Goal: Information Seeking & Learning: Find specific fact

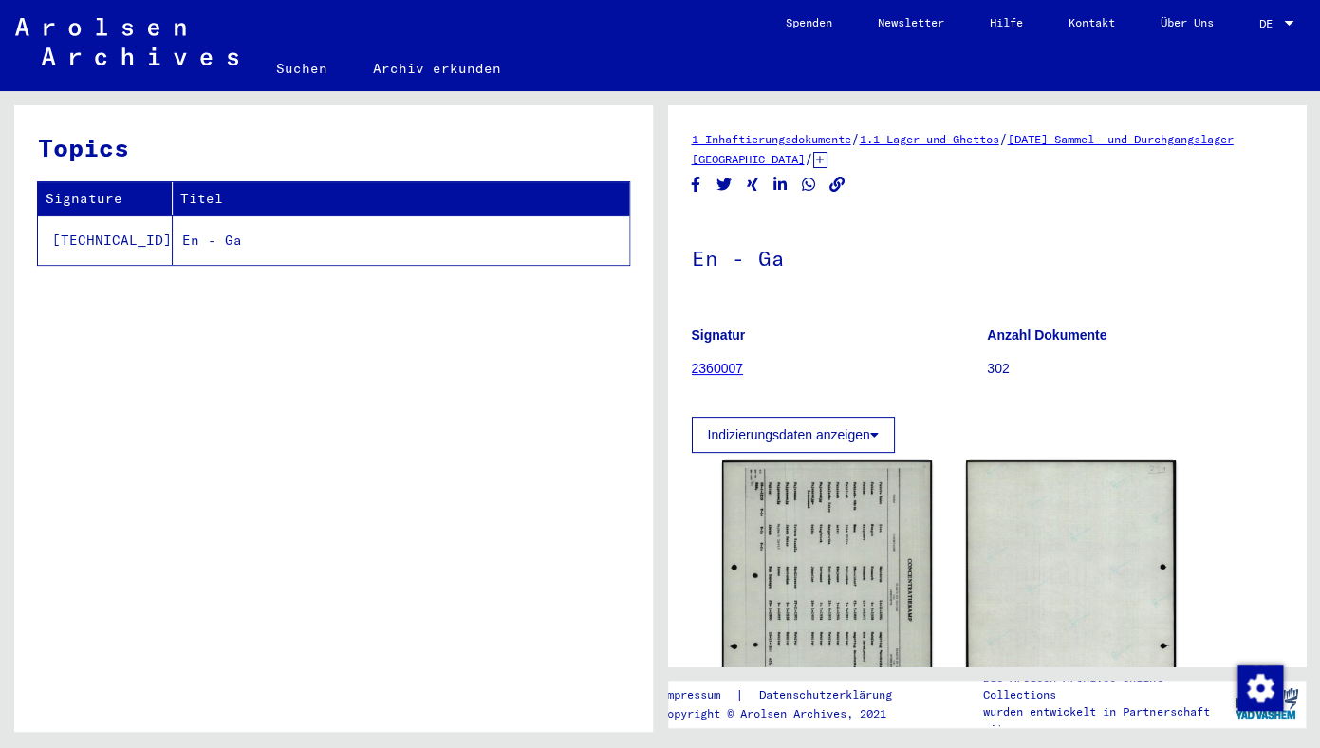
click at [820, 519] on img at bounding box center [827, 607] width 210 height 294
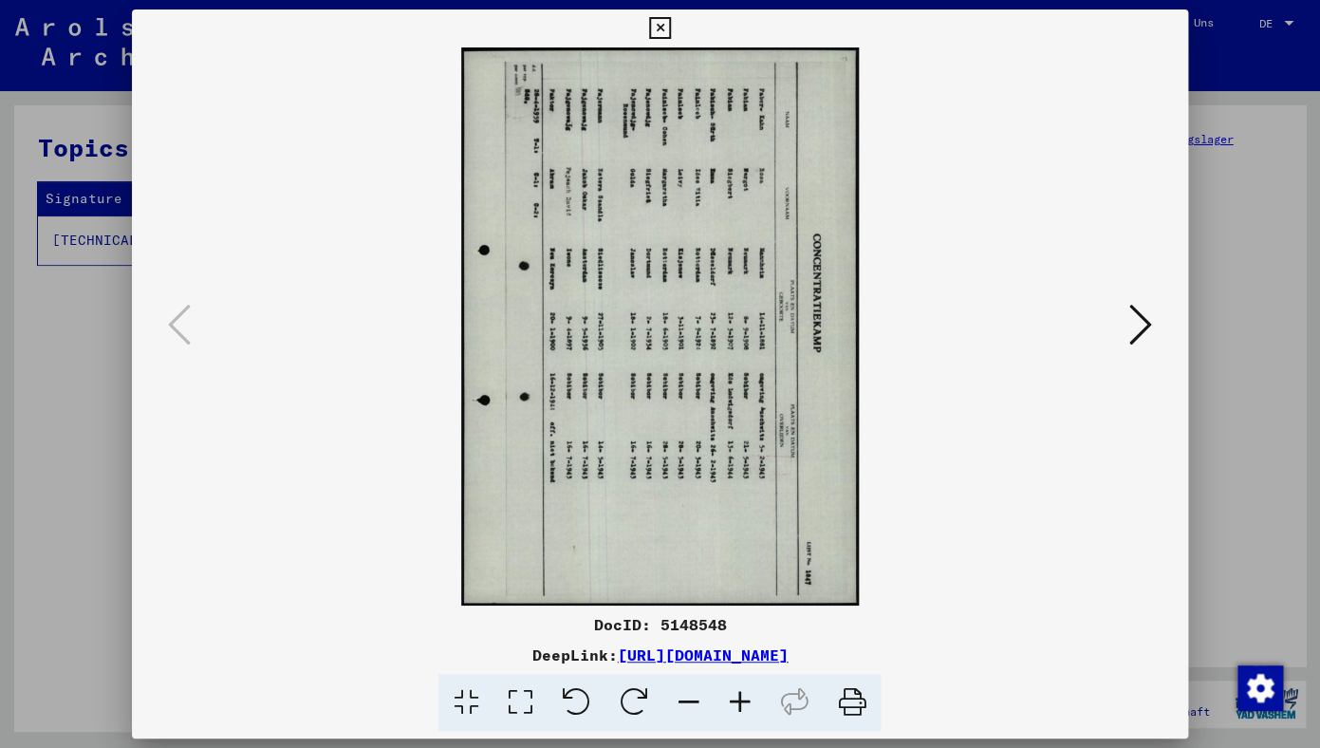
click at [583, 705] on icon at bounding box center [575, 703] width 58 height 58
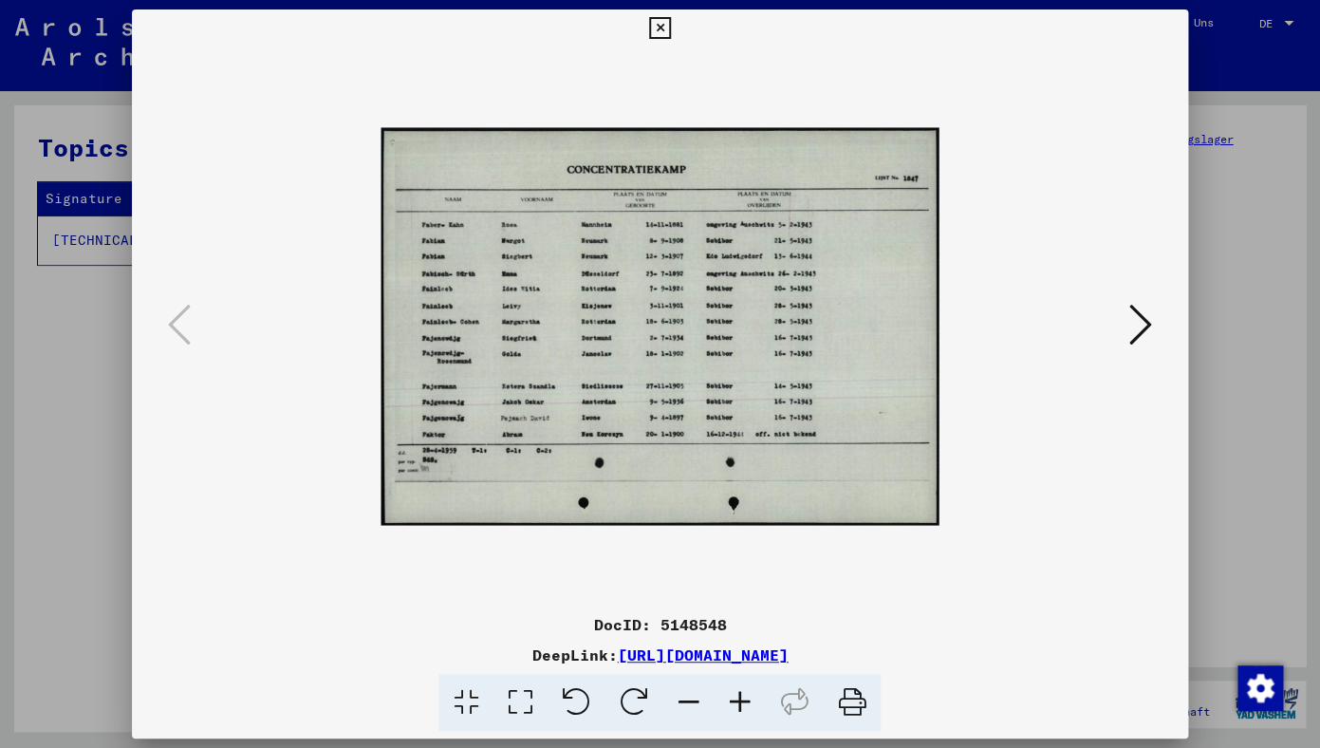
click at [671, 28] on icon at bounding box center [660, 28] width 22 height 23
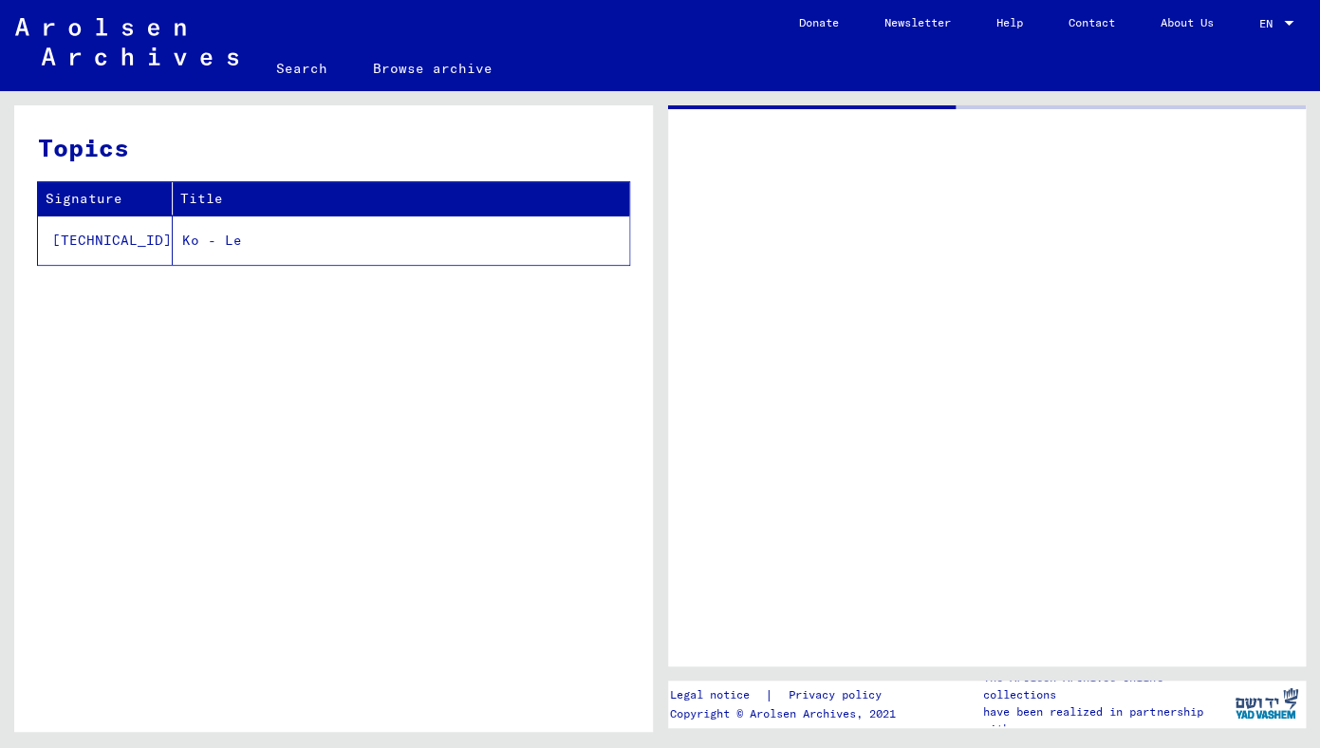
click at [300, 66] on link "Search" at bounding box center [301, 69] width 97 height 46
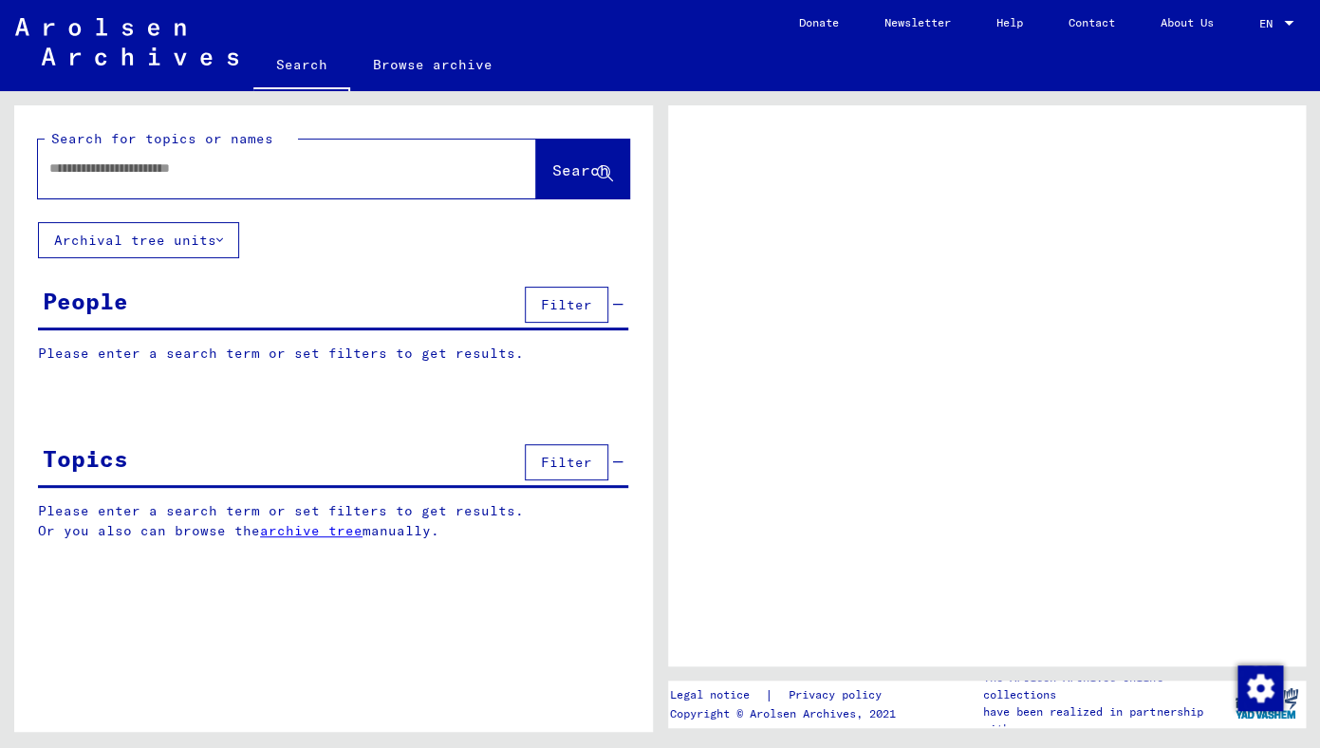
click at [292, 172] on input "text" at bounding box center [269, 168] width 441 height 20
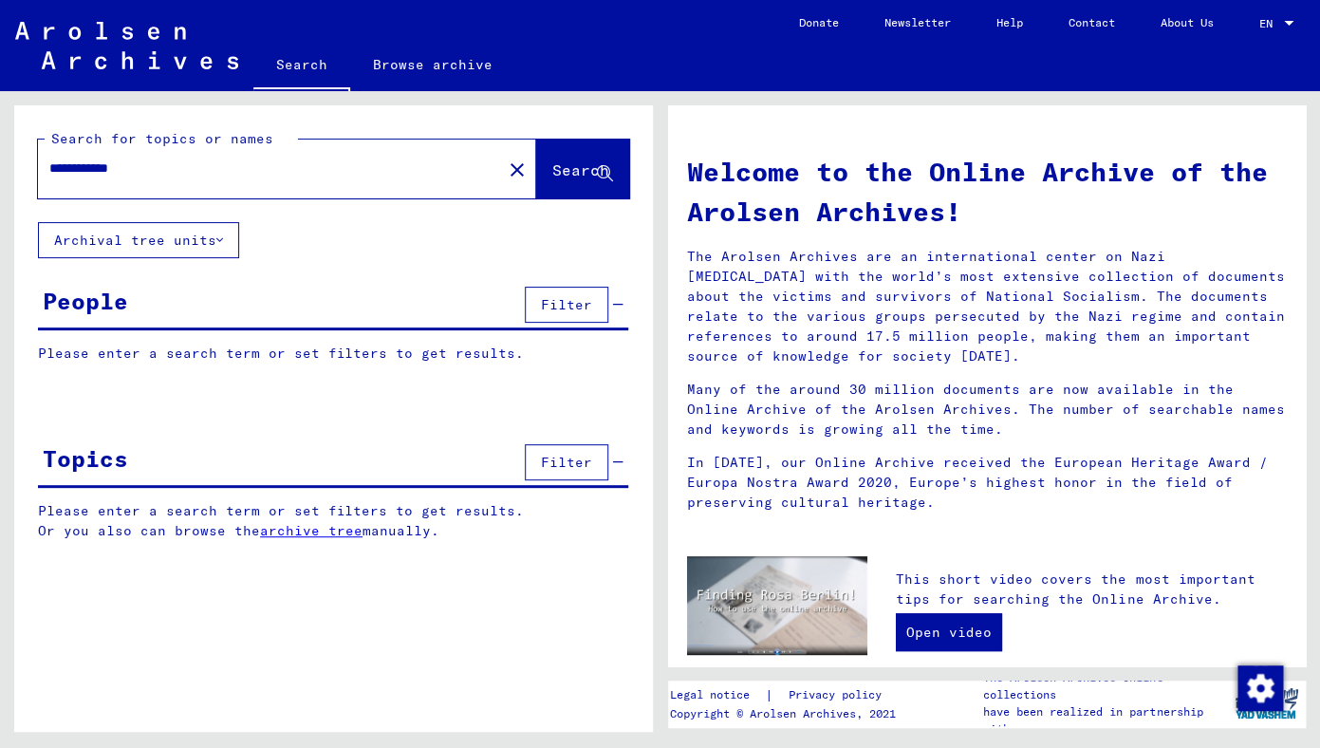
type input "**********"
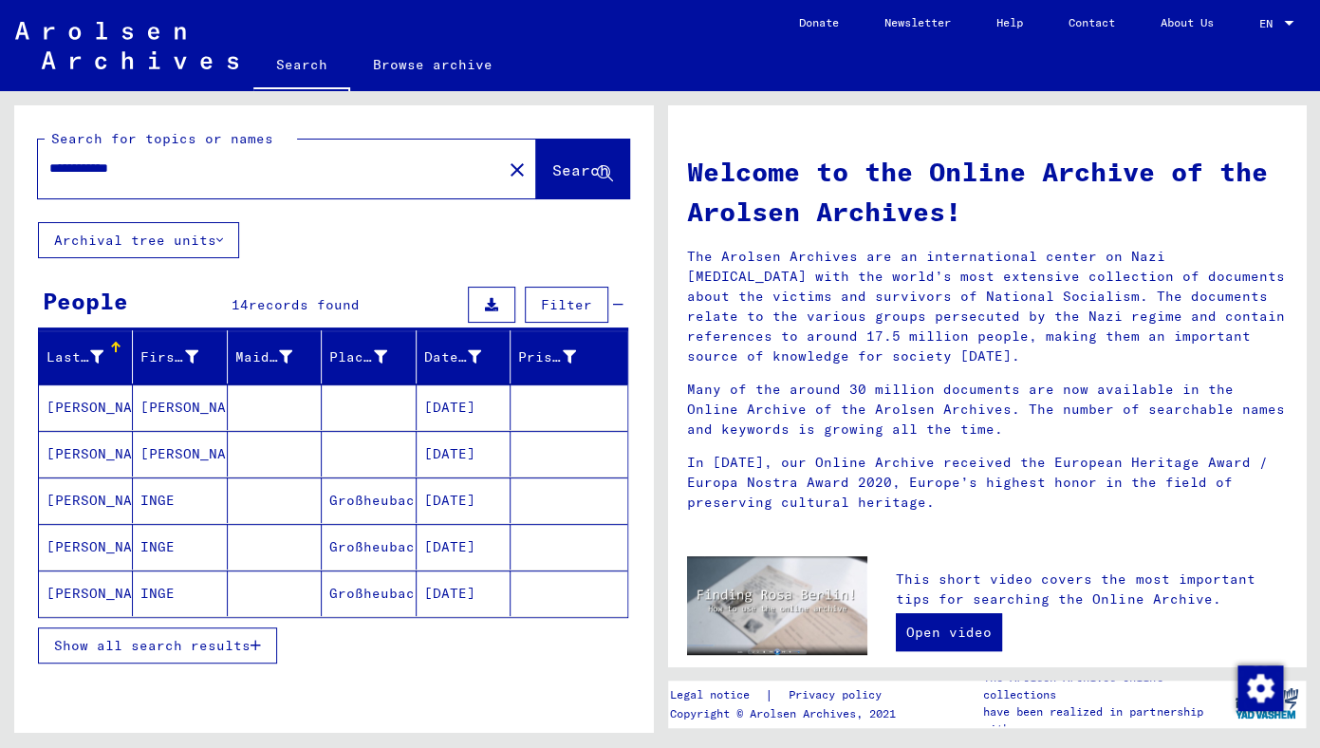
click at [176, 452] on mat-cell "Inge" at bounding box center [180, 454] width 94 height 46
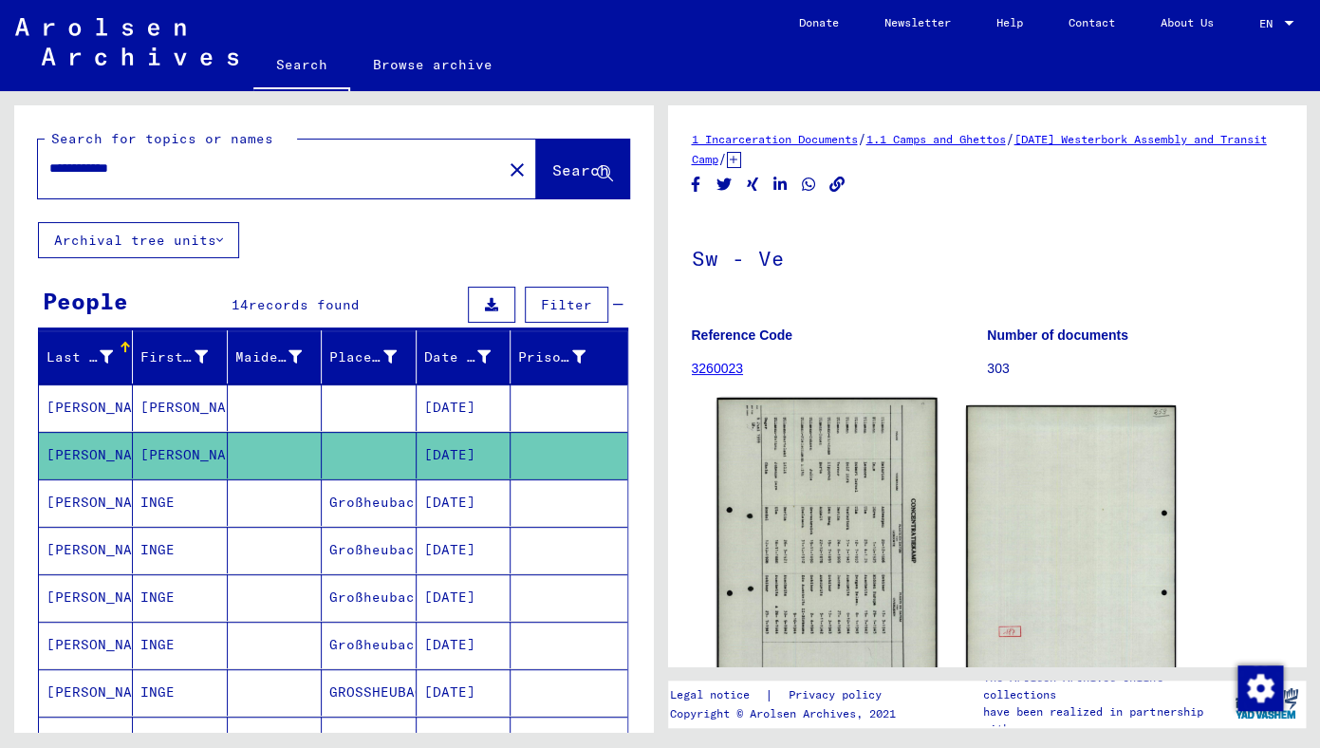
click at [819, 515] on img at bounding box center [826, 553] width 220 height 310
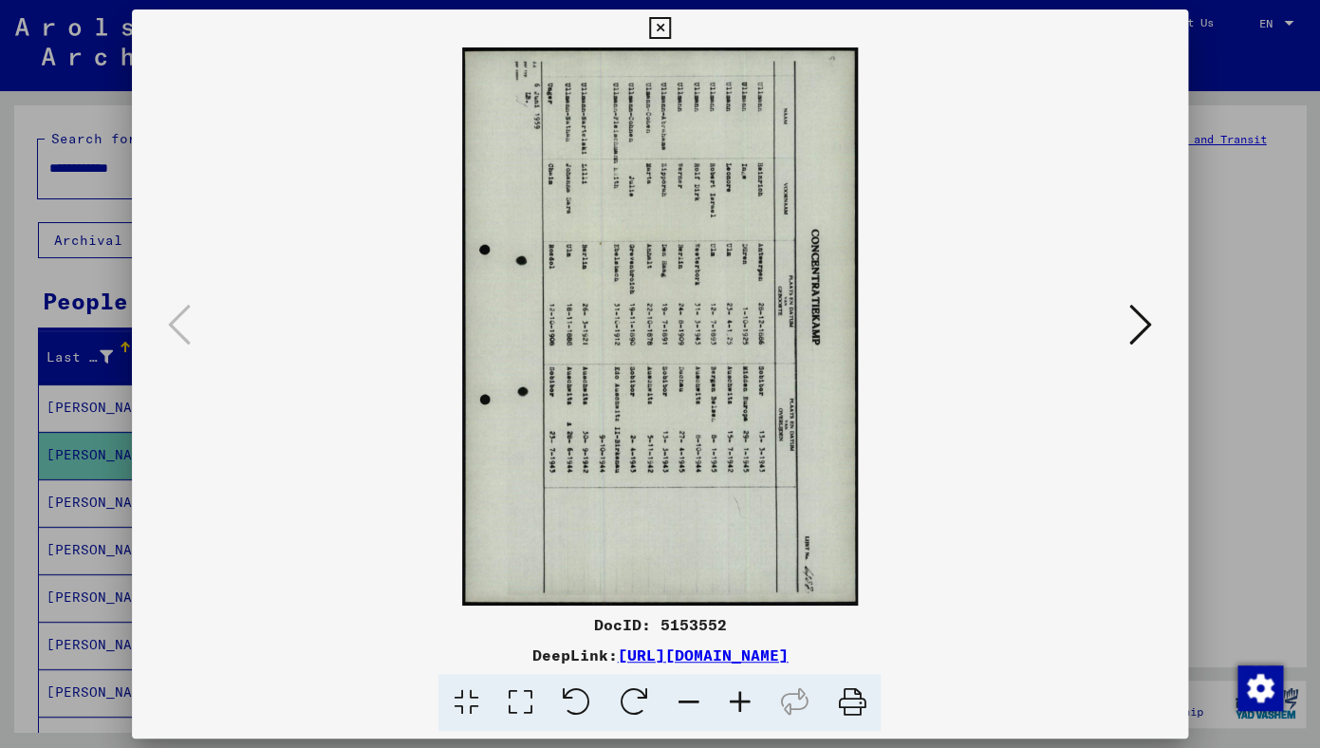
click at [581, 692] on icon at bounding box center [575, 703] width 58 height 58
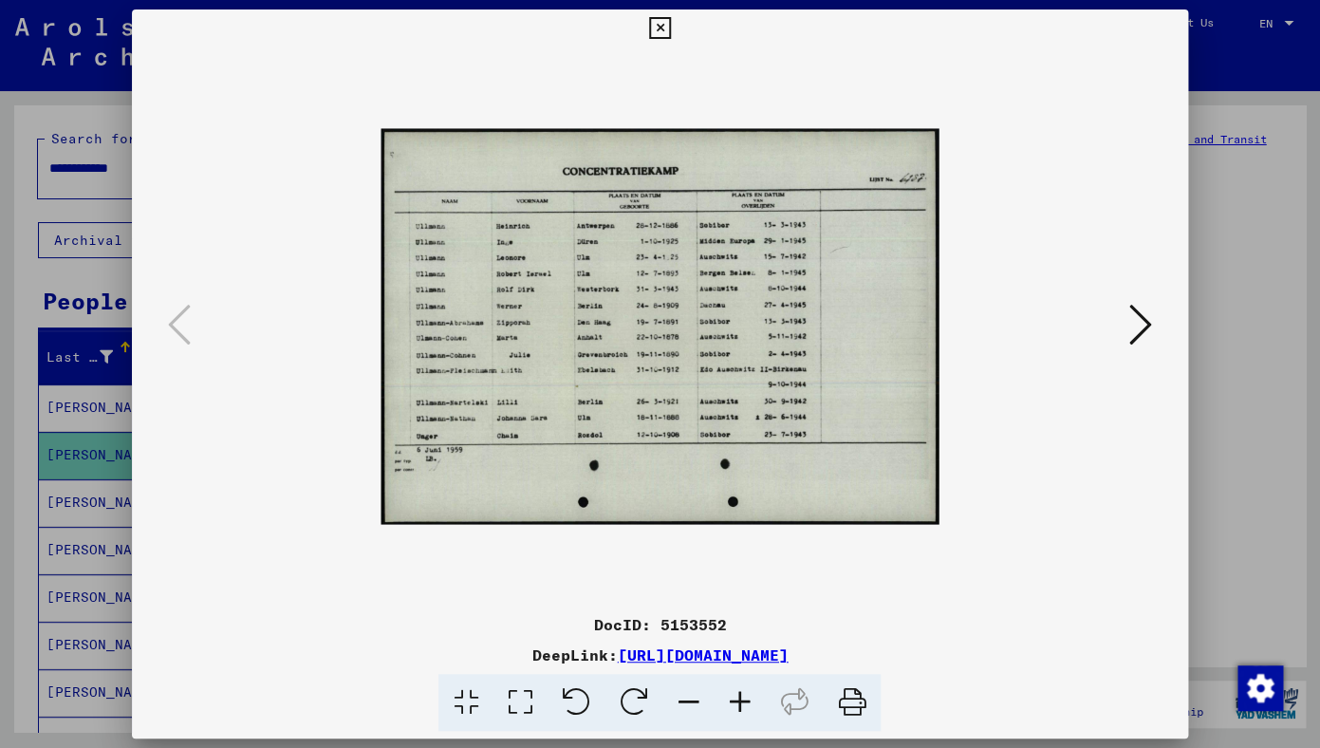
click at [749, 709] on icon at bounding box center [738, 703] width 51 height 58
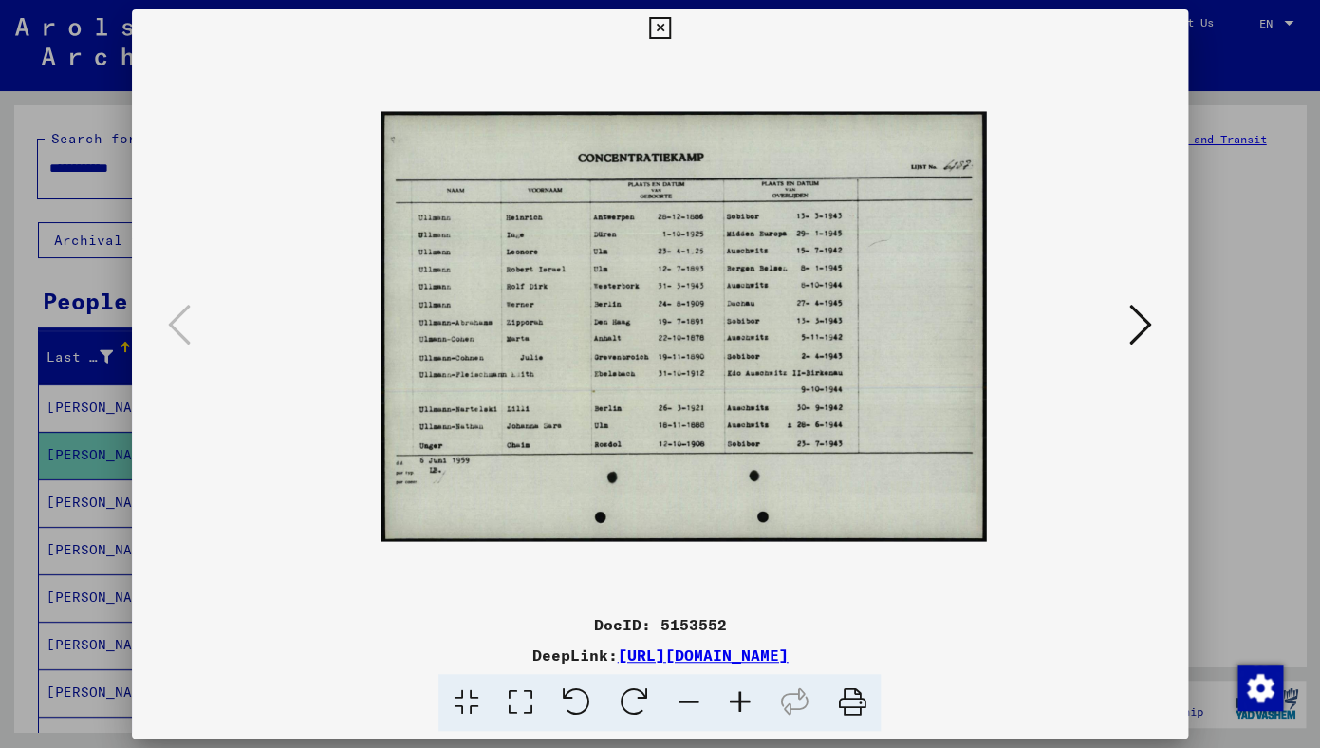
click at [749, 709] on icon at bounding box center [738, 703] width 51 height 58
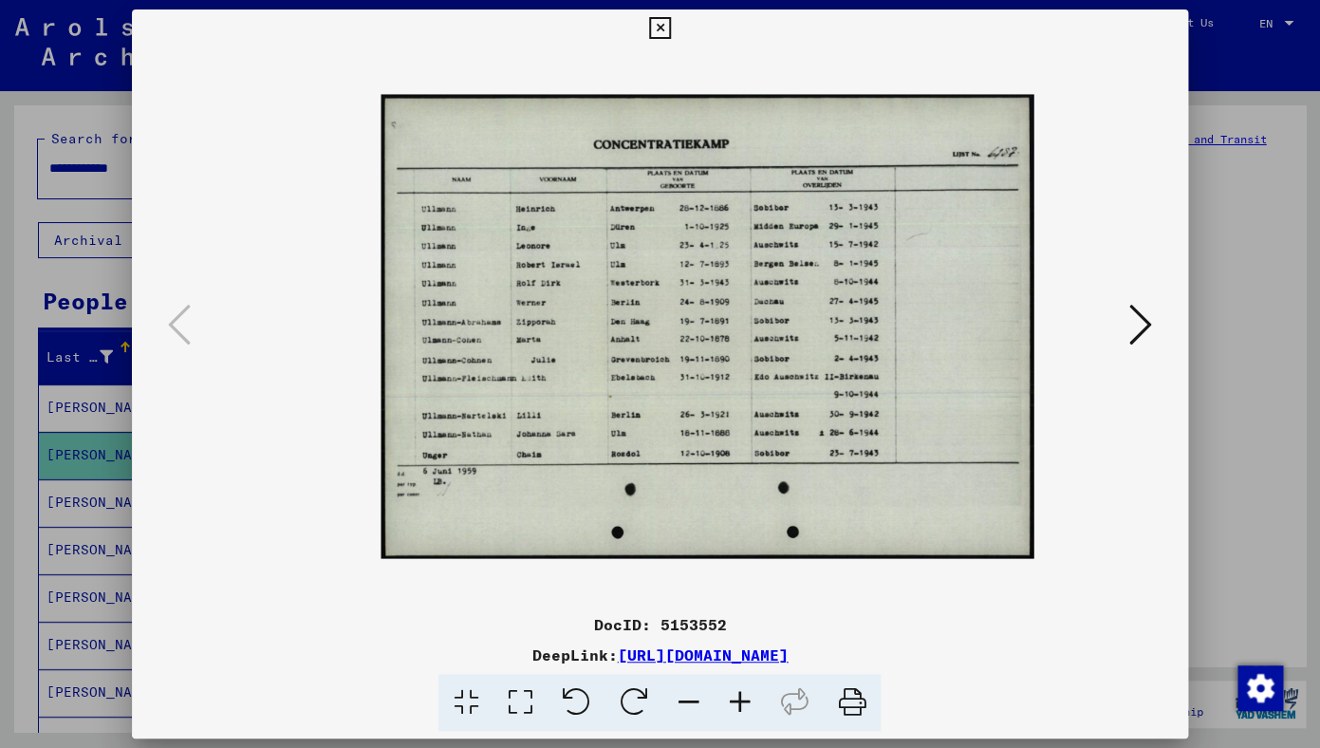
click at [749, 709] on icon at bounding box center [738, 703] width 51 height 58
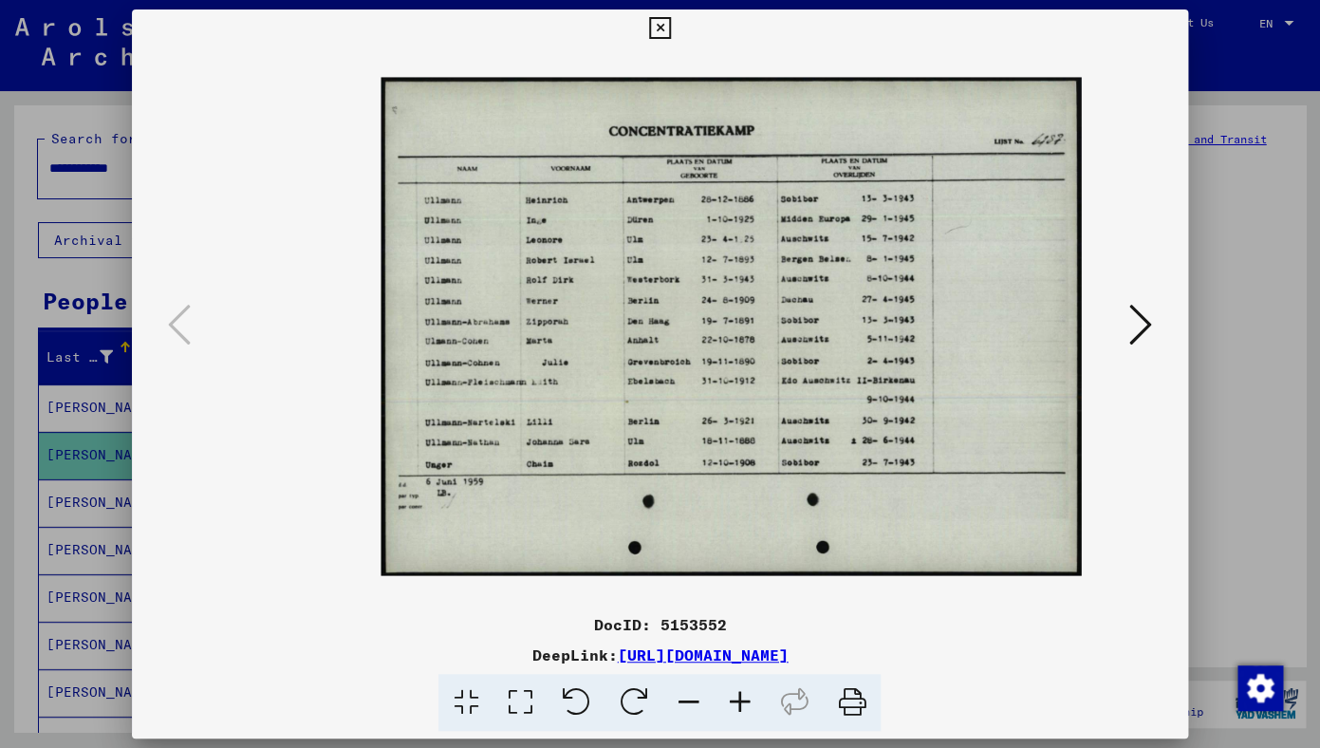
click at [749, 709] on icon at bounding box center [738, 703] width 51 height 58
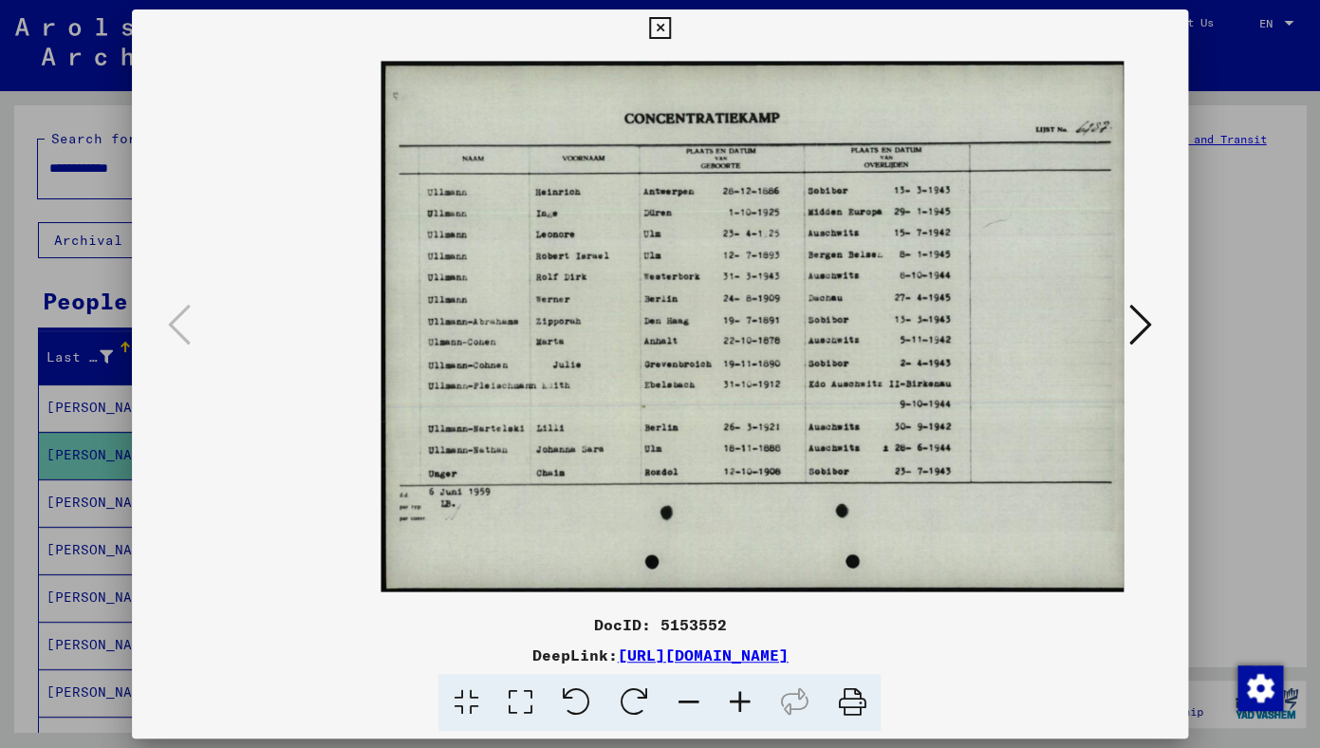
click at [749, 709] on icon at bounding box center [738, 703] width 51 height 58
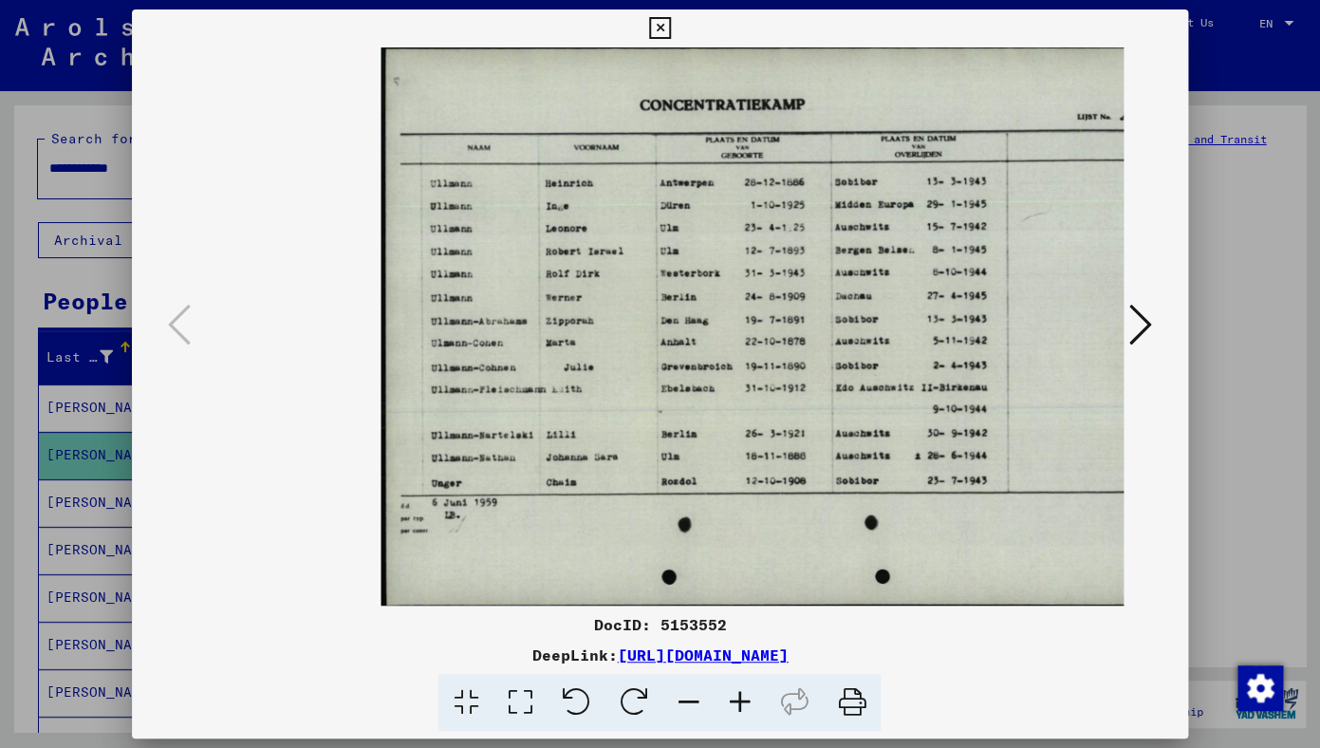
drag, startPoint x: 1004, startPoint y: 656, endPoint x: 428, endPoint y: 652, distance: 575.9
click at [428, 652] on div "DeepLink: https://collections.arolsen-archives.org/en/document/5153552" at bounding box center [660, 654] width 1056 height 23
copy link "https://collections.arolsen-archives.org/en/document/5153552"
